Goal: Information Seeking & Learning: Learn about a topic

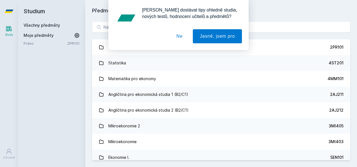
click at [180, 35] on button "Ne" at bounding box center [179, 36] width 20 height 14
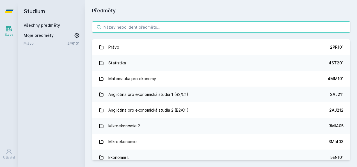
click at [157, 29] on input "search" at bounding box center [221, 26] width 258 height 11
click at [155, 27] on input "search" at bounding box center [221, 26] width 258 height 11
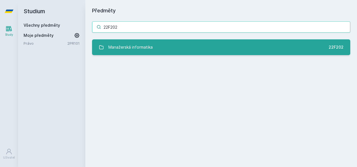
type input "22F202"
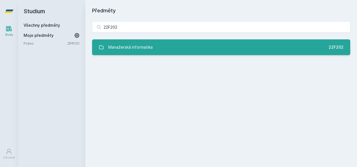
drag, startPoint x: 153, startPoint y: 43, endPoint x: 150, endPoint y: 41, distance: 3.4
click at [152, 43] on link "Manažerská informatika 22F202" at bounding box center [221, 47] width 258 height 16
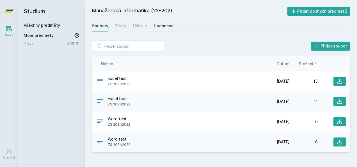
click at [163, 26] on div "Hodnocení" at bounding box center [164, 26] width 21 height 6
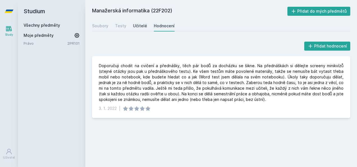
click at [133, 23] on div "Učitelé" at bounding box center [140, 26] width 14 height 6
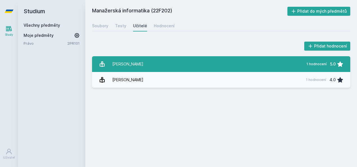
click at [172, 67] on link "[PERSON_NAME] 1 hodnocení 5.0" at bounding box center [221, 64] width 258 height 16
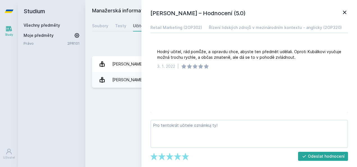
click at [347, 12] on icon at bounding box center [344, 12] width 7 height 7
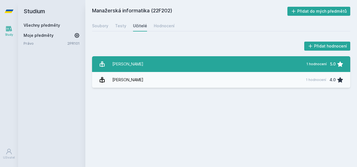
click at [165, 57] on link "[PERSON_NAME] 1 hodnocení 5.0" at bounding box center [221, 64] width 258 height 16
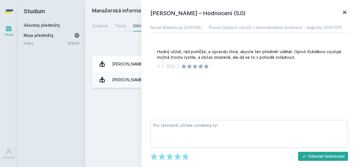
click at [344, 11] on icon at bounding box center [344, 12] width 7 height 7
